Goal: Task Accomplishment & Management: Complete application form

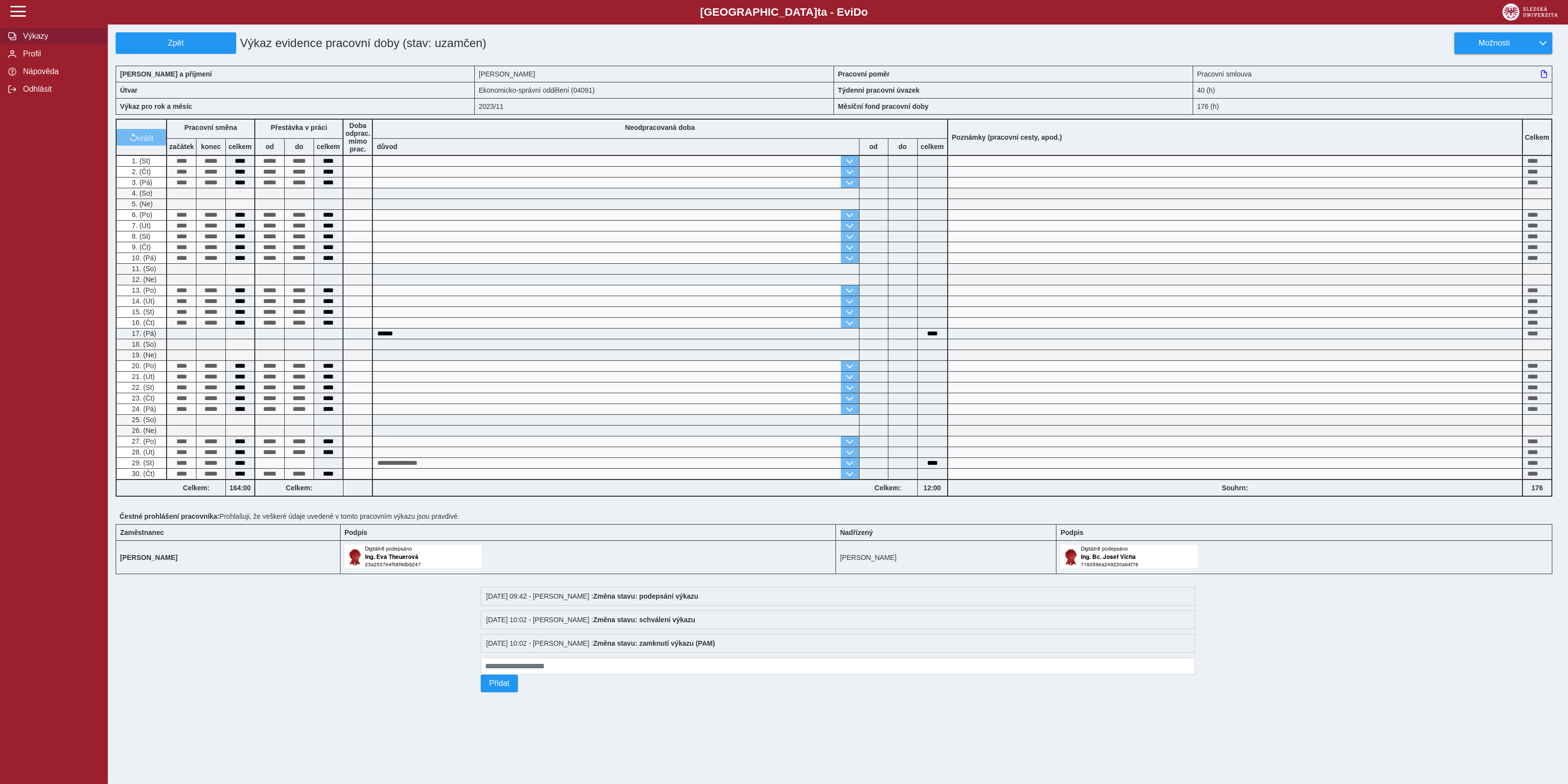
click at [38, 40] on span "Výkazy" at bounding box center [59, 36] width 79 height 9
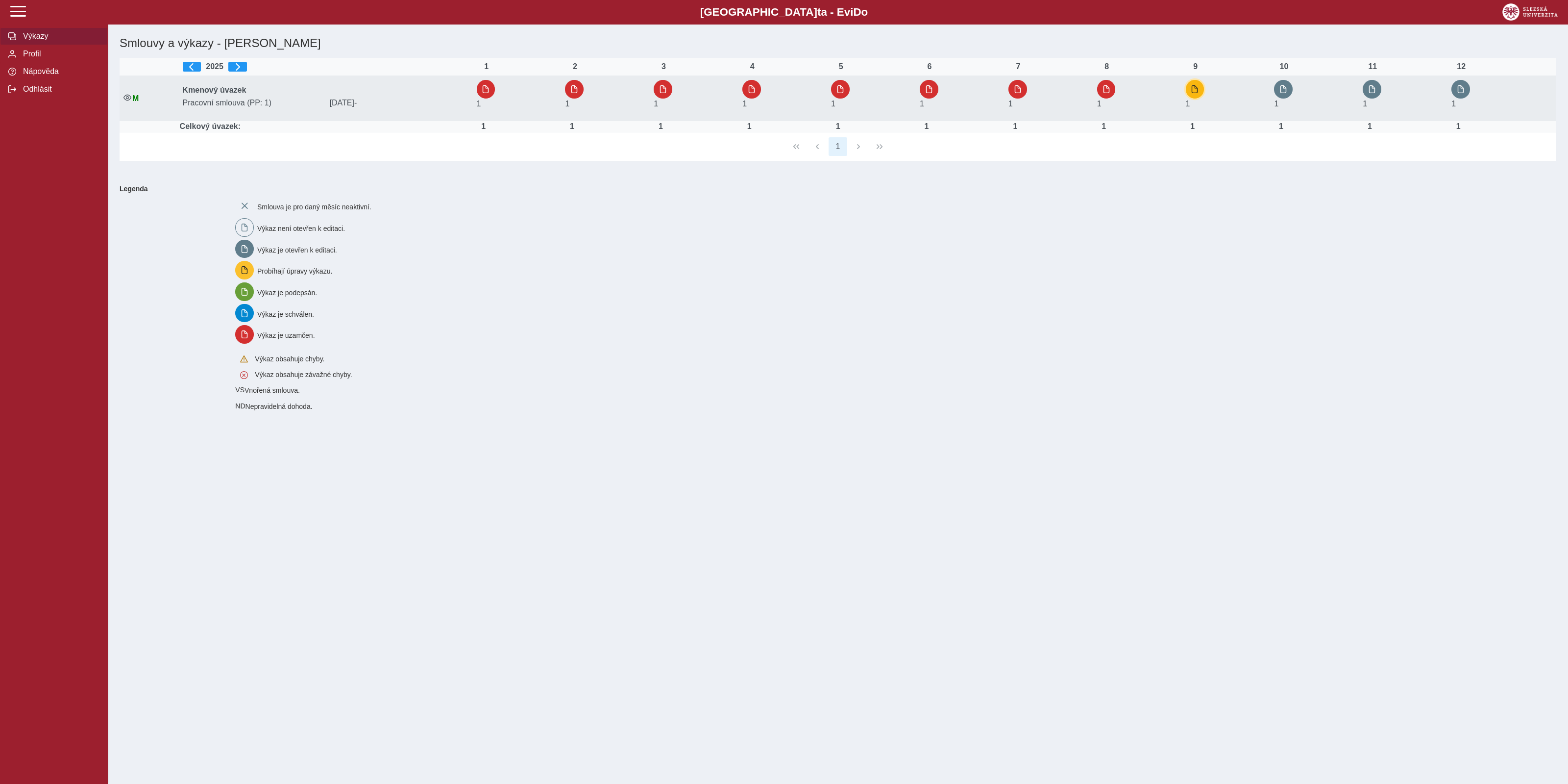
click at [1198, 86] on span "button" at bounding box center [1194, 89] width 8 height 8
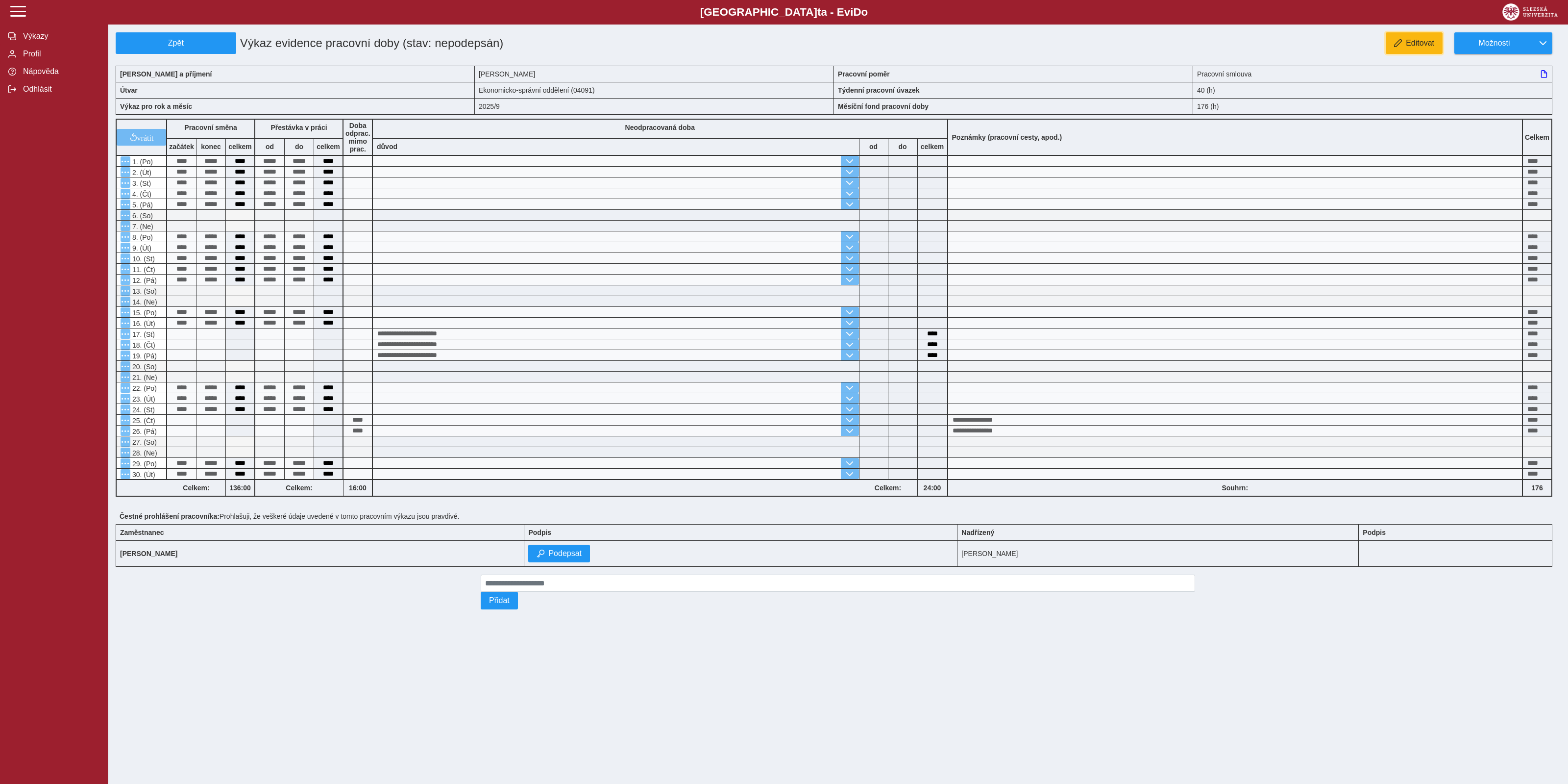
click at [1418, 40] on span "Editovat" at bounding box center [1419, 43] width 28 height 9
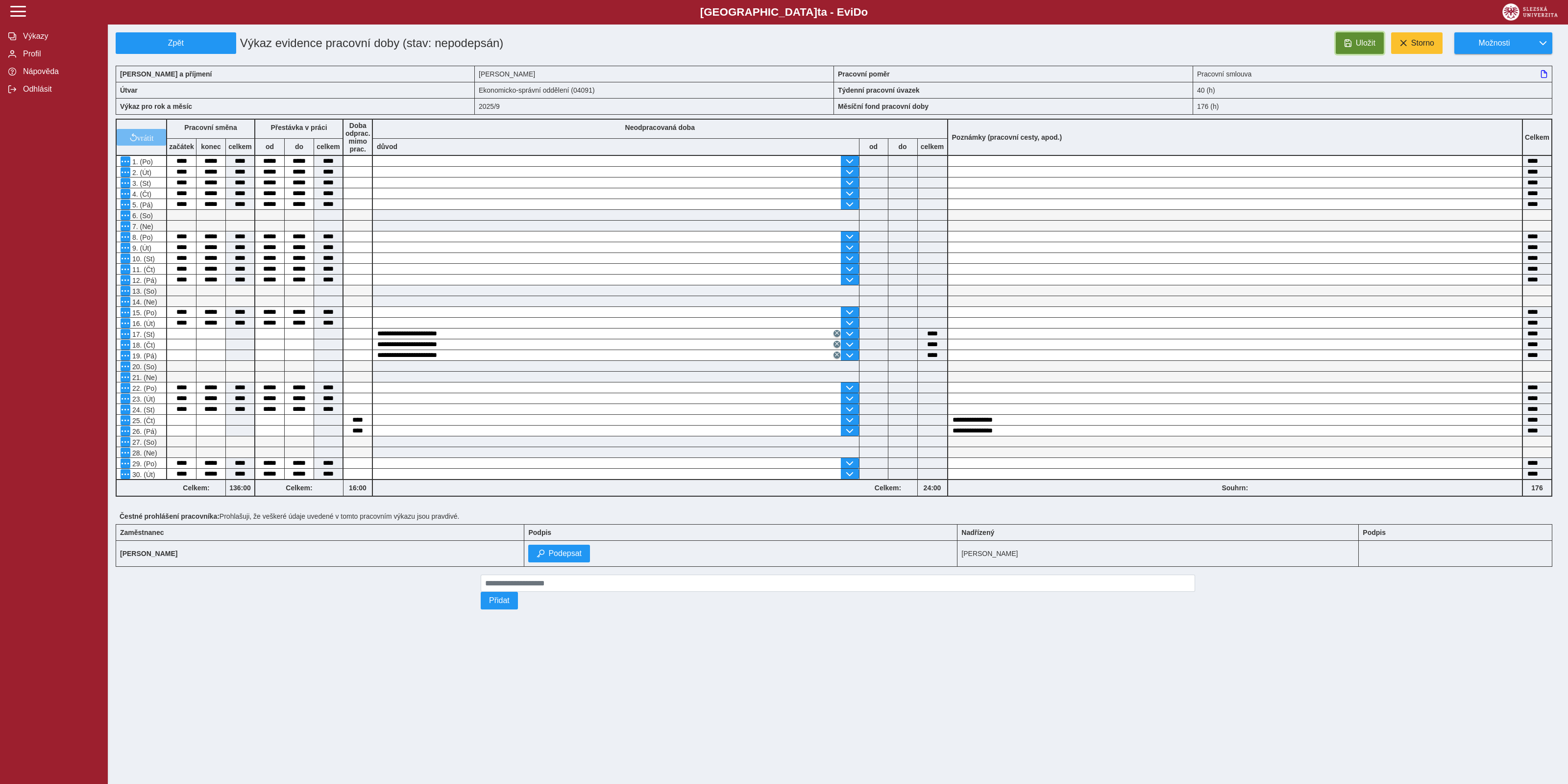
click at [1370, 35] on button "Uložit" at bounding box center [1360, 43] width 48 height 21
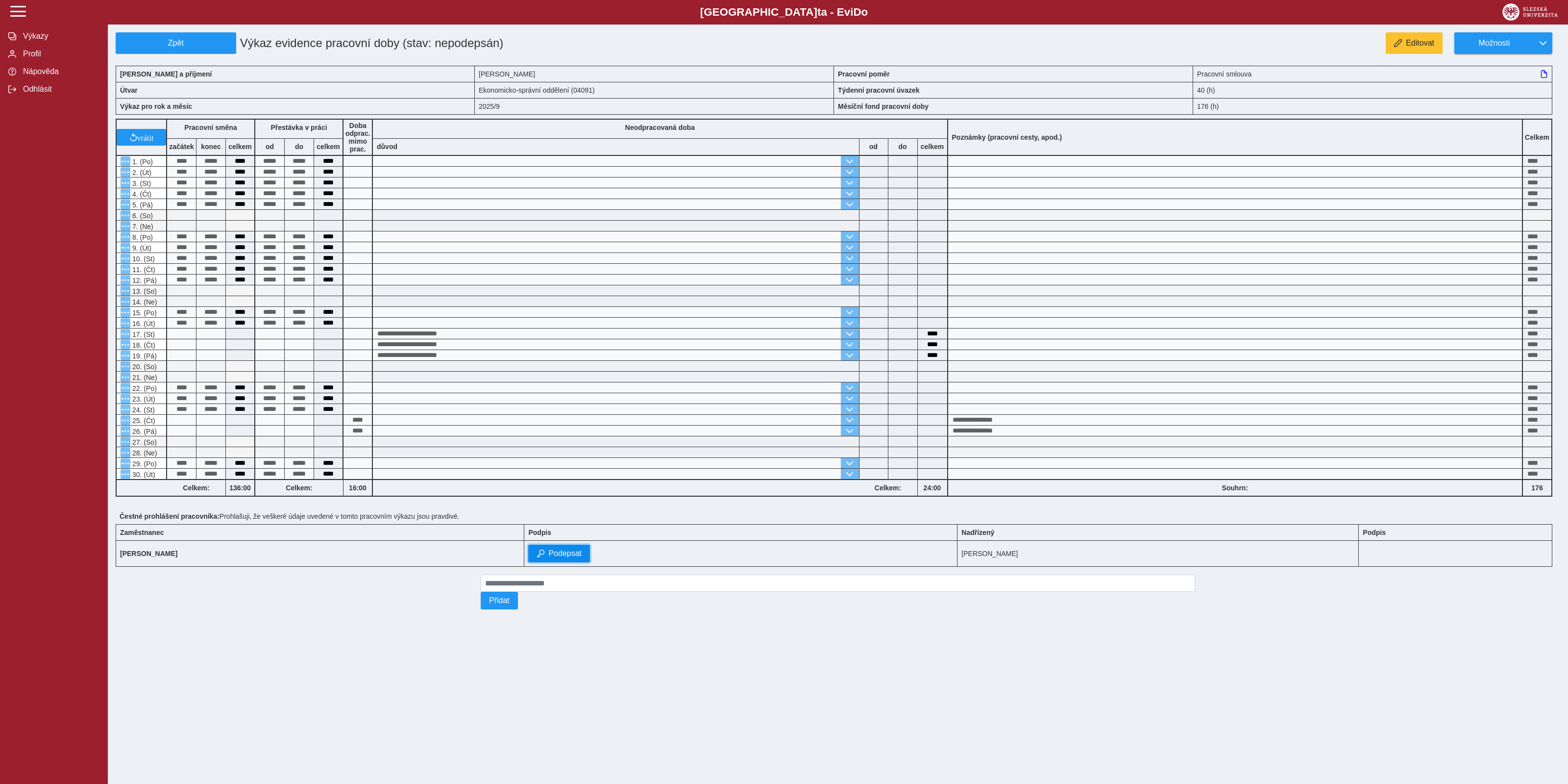
click at [566, 555] on span "Podepsat" at bounding box center [564, 554] width 34 height 9
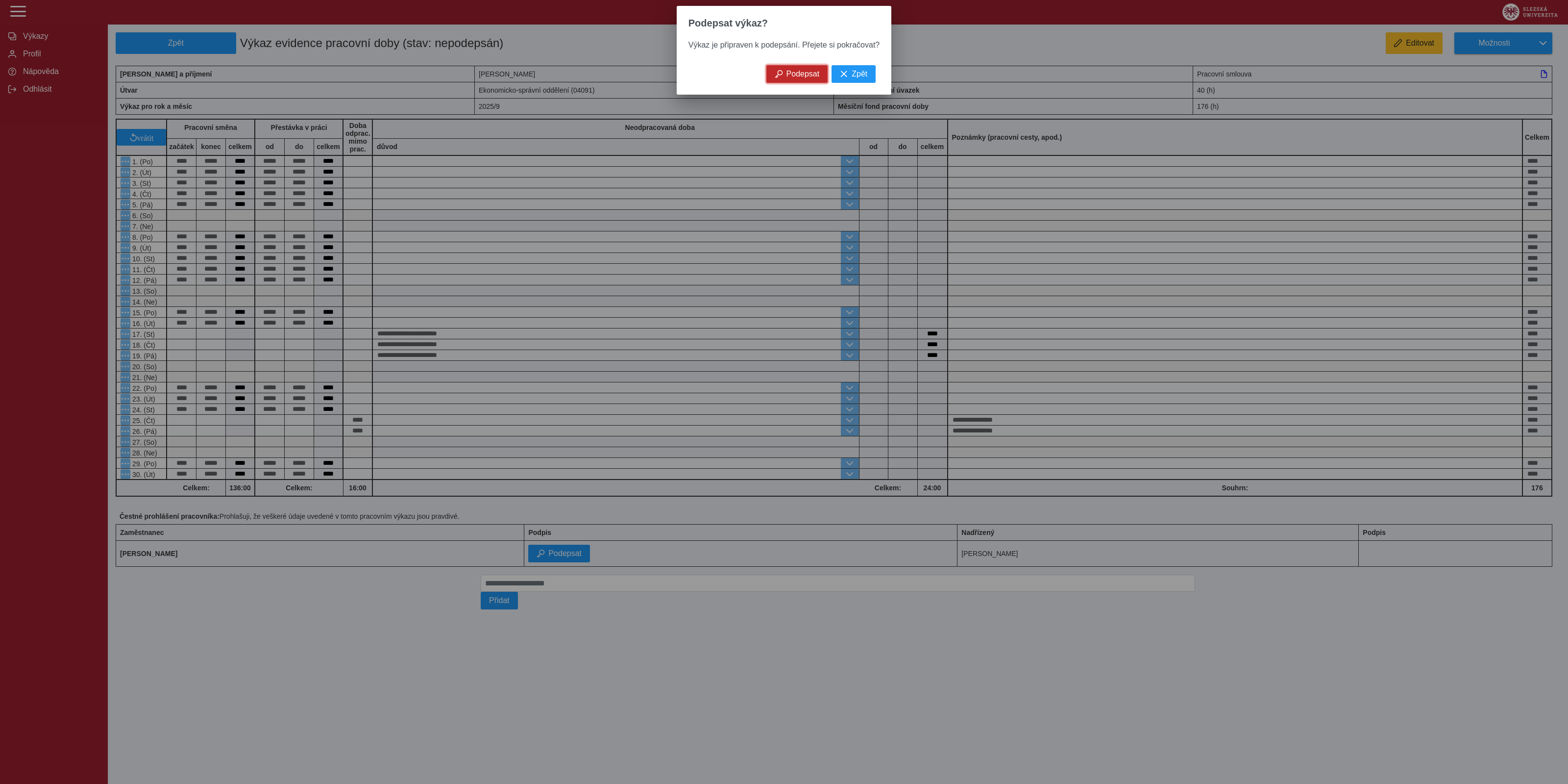
click at [803, 76] on span "Podepsat" at bounding box center [802, 74] width 34 height 9
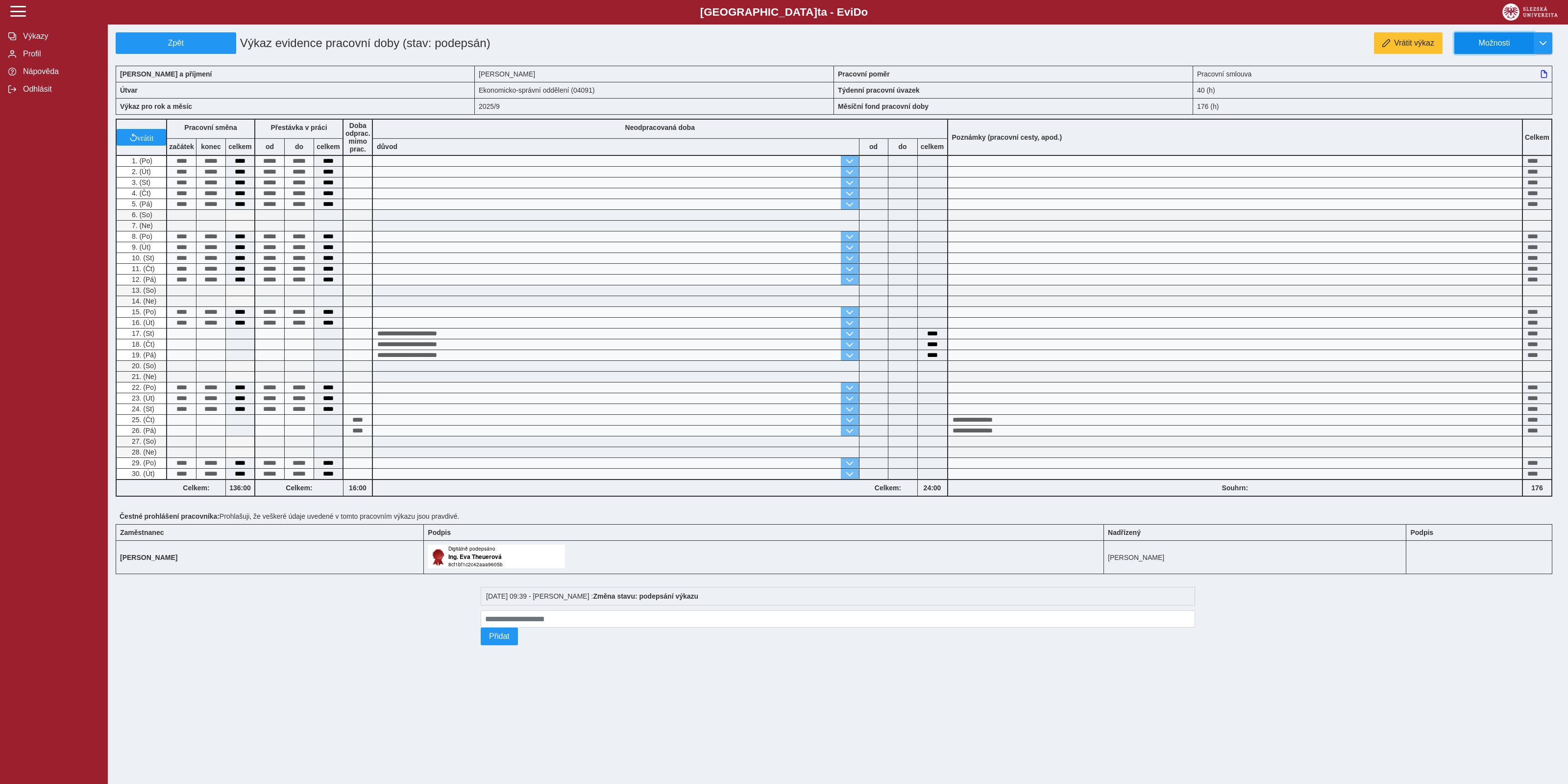
click at [1504, 45] on span "Možnosti" at bounding box center [1494, 43] width 64 height 9
click at [1492, 81] on span "Stáhnout PDF" at bounding box center [1498, 84] width 50 height 8
click at [1509, 40] on span "Možnosti" at bounding box center [1494, 43] width 64 height 9
click at [1490, 85] on span "Stáhnout PDF" at bounding box center [1498, 84] width 50 height 8
click at [41, 94] on span "Odhlásit" at bounding box center [59, 89] width 79 height 9
